Goal: Task Accomplishment & Management: Manage account settings

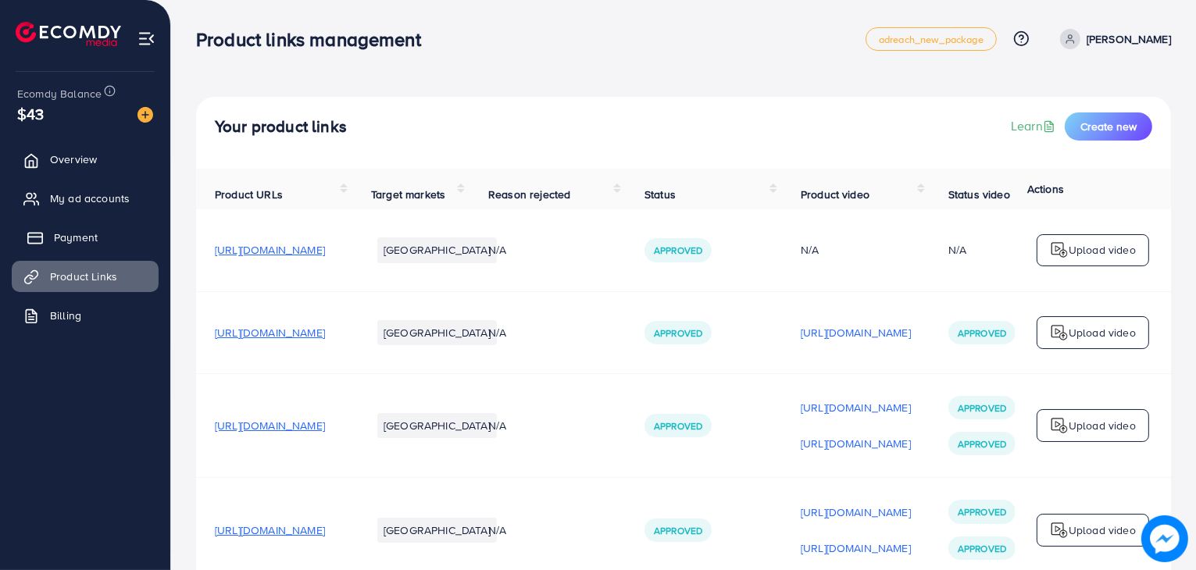
click at [31, 235] on icon at bounding box center [35, 238] width 16 height 16
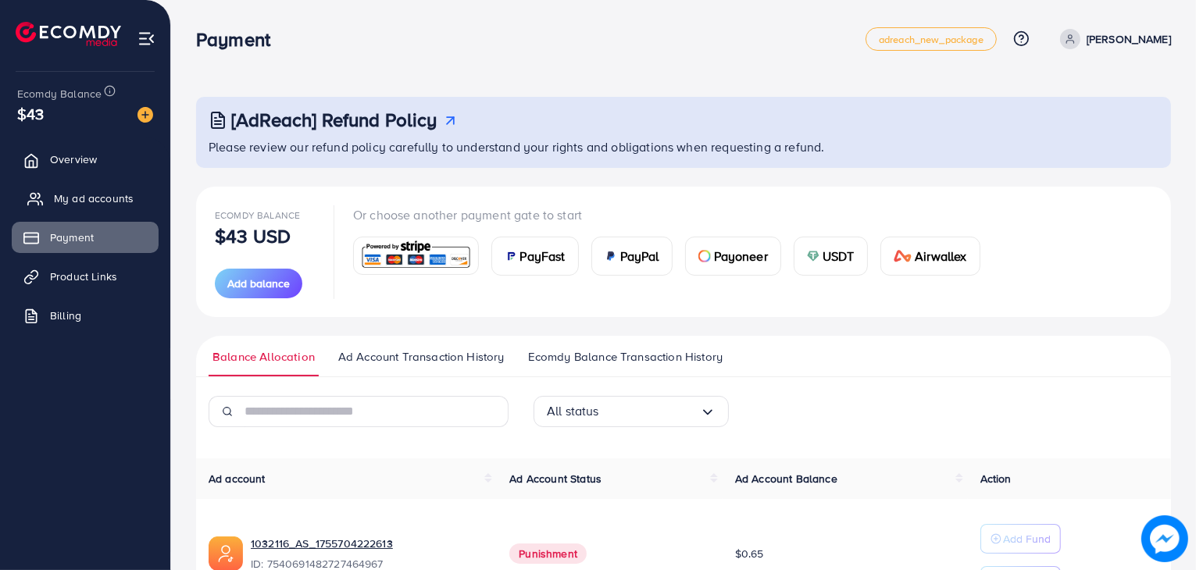
click at [134, 210] on link "My ad accounts" at bounding box center [85, 198] width 147 height 31
click at [118, 200] on span "My ad accounts" at bounding box center [94, 199] width 80 height 16
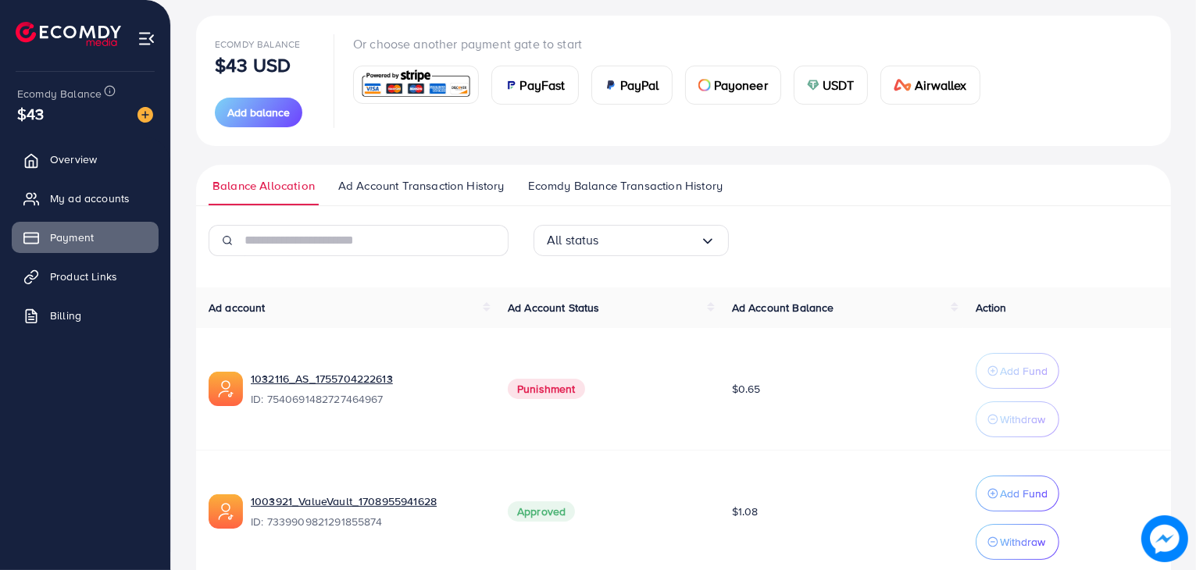
scroll to position [173, 0]
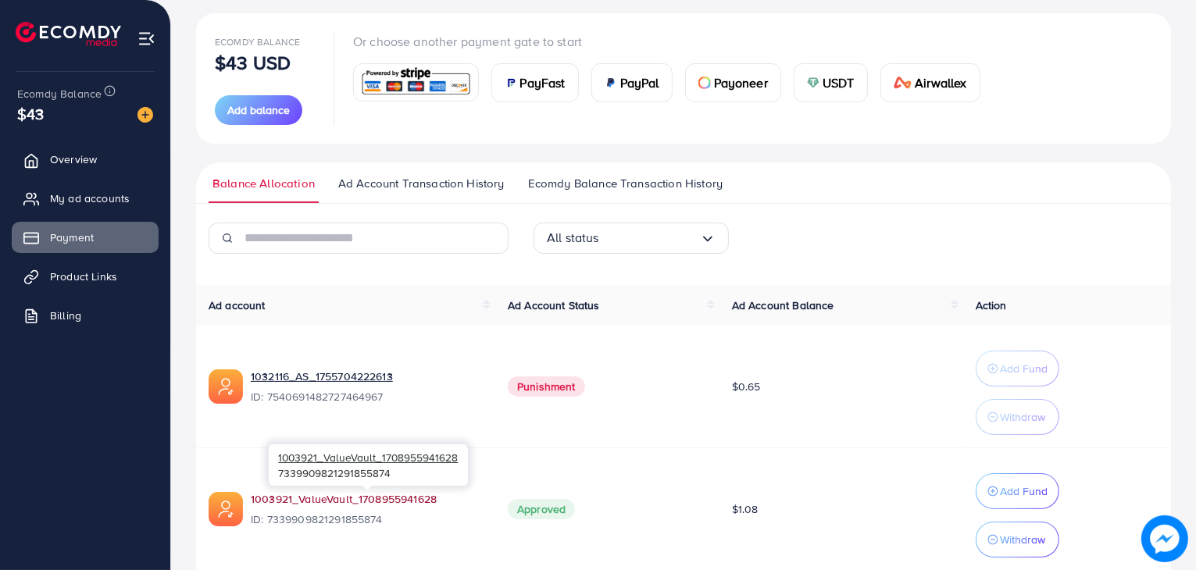
click at [302, 499] on link "1003921_ValueVault_1708955941628" at bounding box center [367, 499] width 232 height 16
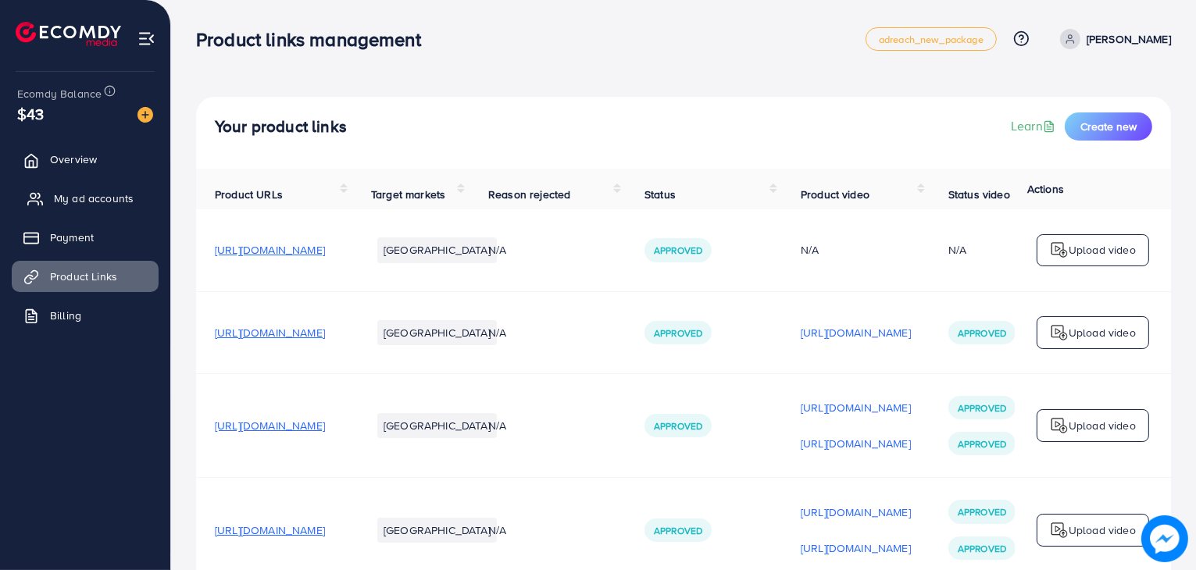
click at [123, 201] on span "My ad accounts" at bounding box center [94, 199] width 80 height 16
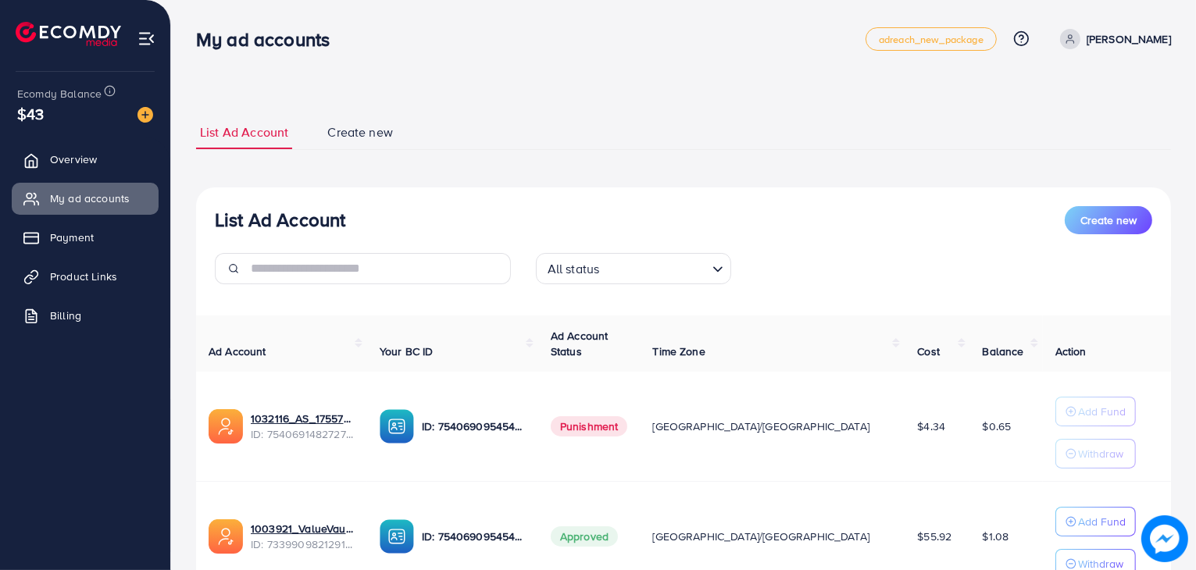
scroll to position [133, 0]
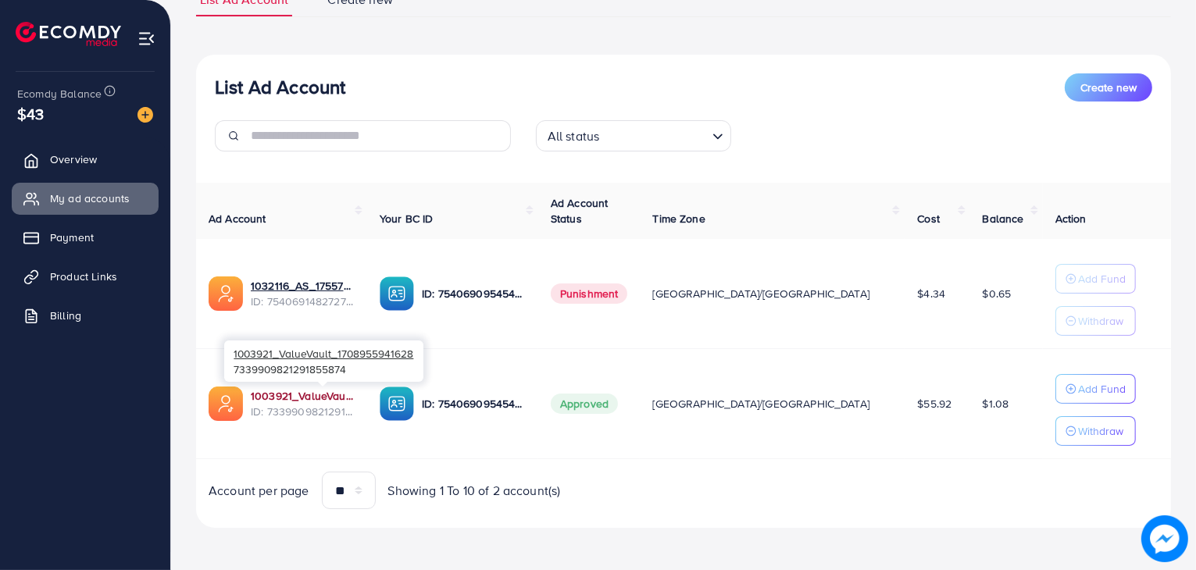
click at [334, 390] on link "1003921_ValueVault_1708955941628" at bounding box center [303, 396] width 104 height 16
